Goal: Task Accomplishment & Management: Complete application form

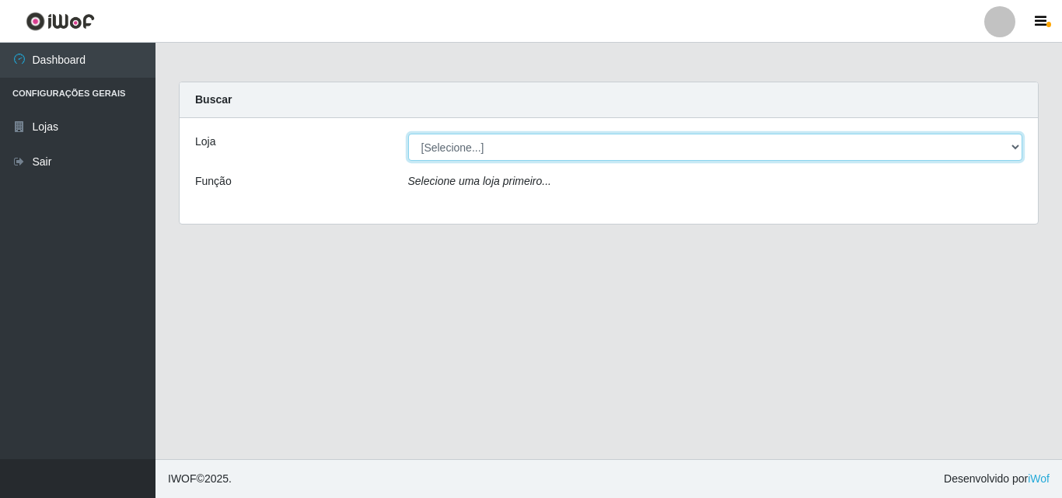
click at [501, 156] on select "[Selecione...] Iskisita Atakado - Centro de Distribuição" at bounding box center [715, 147] width 615 height 27
select select "425"
click at [408, 134] on select "[Selecione...] Iskisita Atakado - Centro de Distribuição" at bounding box center [715, 147] width 615 height 27
click at [565, 156] on select "[Selecione...] Iskisita Atakado - Centro de Distribuição" at bounding box center [715, 147] width 615 height 27
click at [408, 134] on select "[Selecione...] Iskisita Atakado - Centro de Distribuição" at bounding box center [715, 147] width 615 height 27
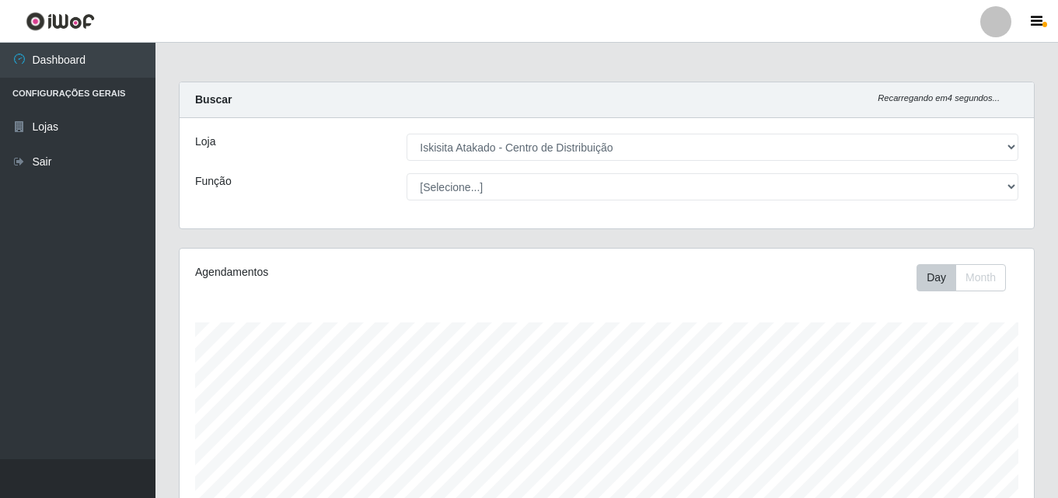
scroll to position [323, 855]
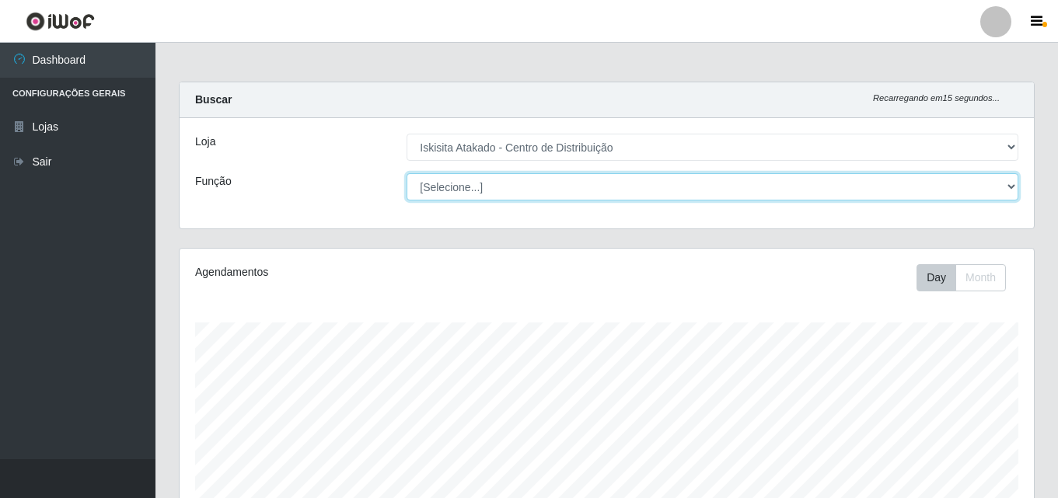
click at [490, 189] on select "[Selecione...] Auxiliar de Estoque Auxiliar de Estoque + Auxiliar de Estoque ++…" at bounding box center [713, 186] width 612 height 27
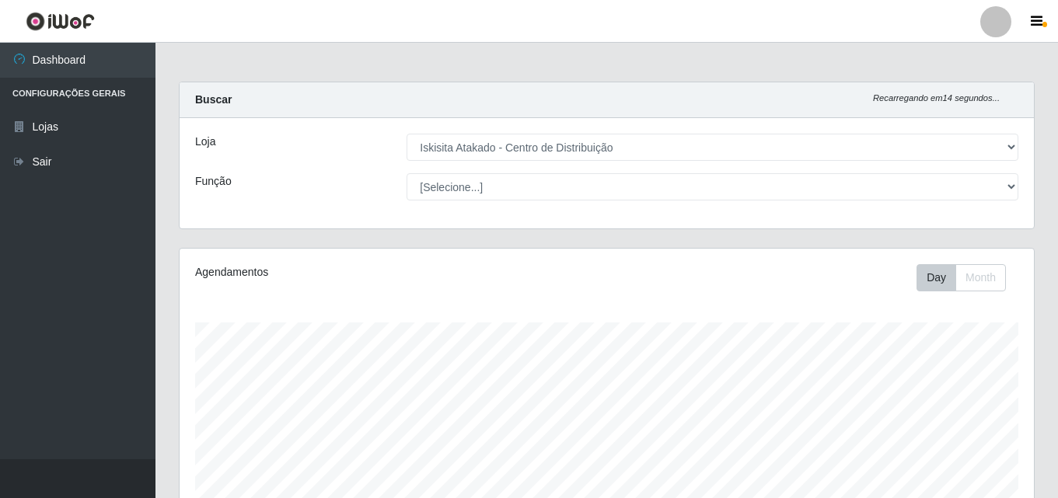
click at [349, 204] on div "Loja [Selecione...] Iskisita Atakado - Centro de Distribuição Função [Selecione…" at bounding box center [607, 173] width 855 height 110
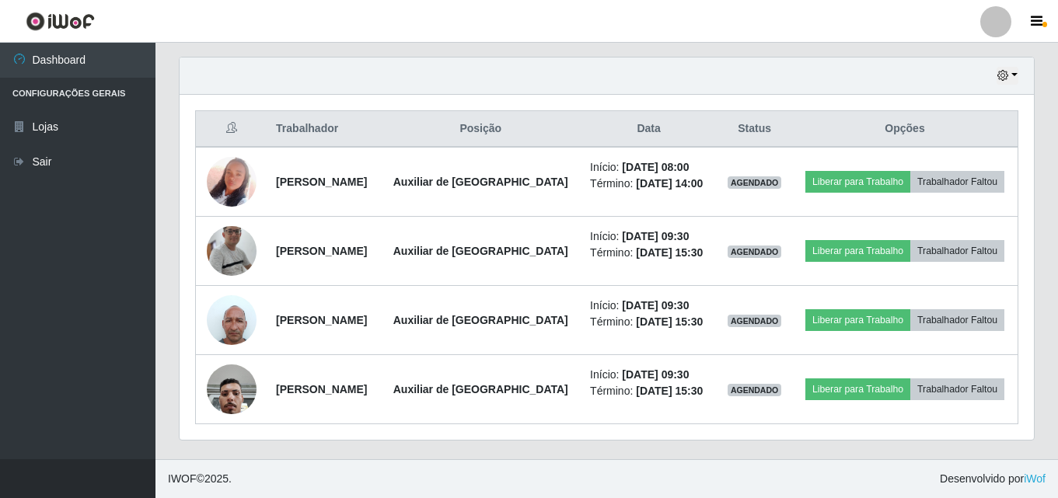
scroll to position [777305, 776773]
